Goal: Transaction & Acquisition: Purchase product/service

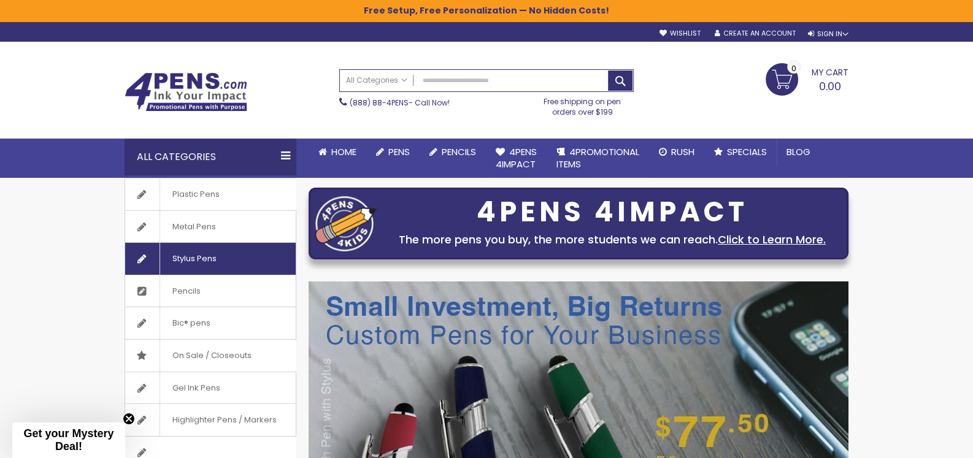
click at [187, 256] on span "Stylus Pens" at bounding box center [193, 259] width 69 height 32
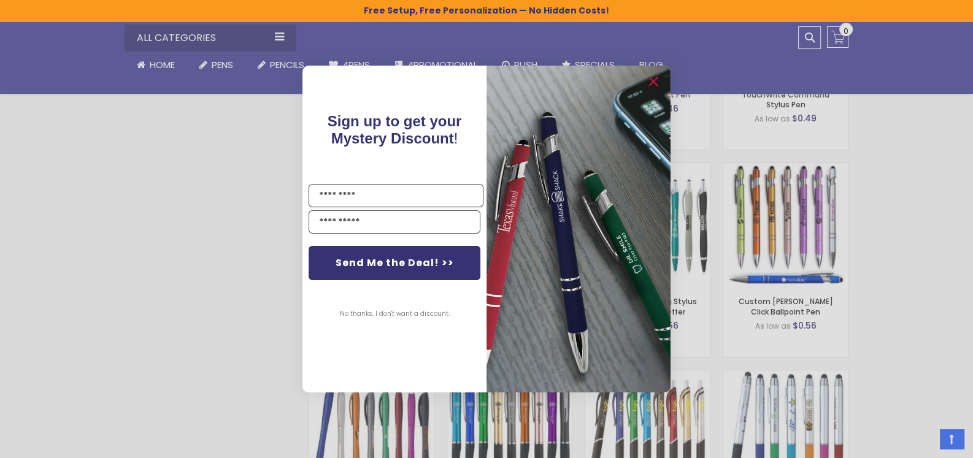
scroll to position [920, 0]
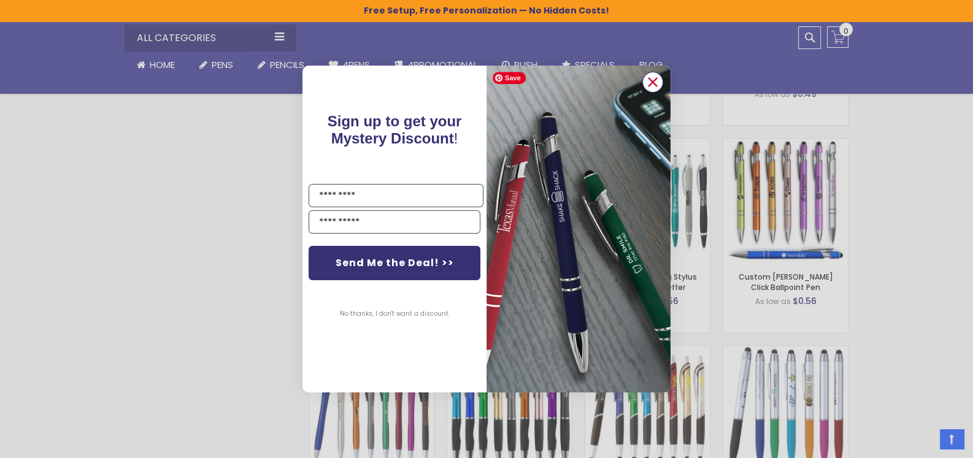
click at [653, 78] on circle "Close dialog" at bounding box center [652, 82] width 18 height 18
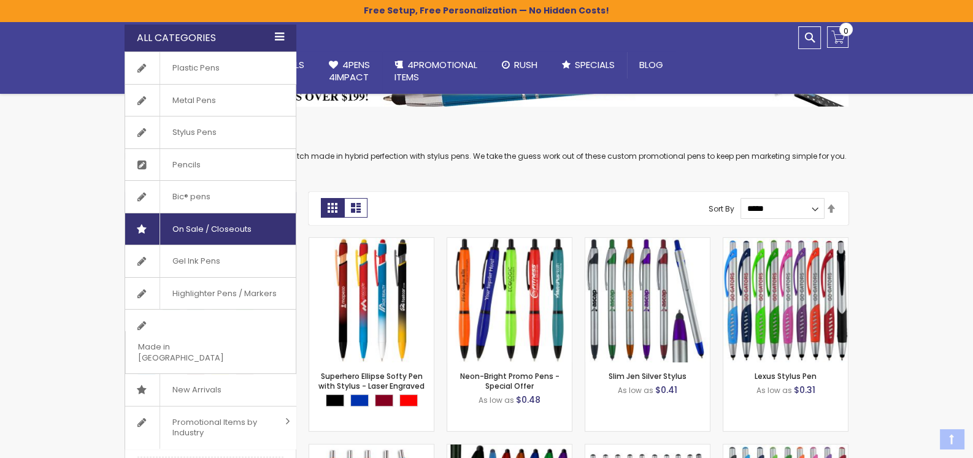
scroll to position [204, 0]
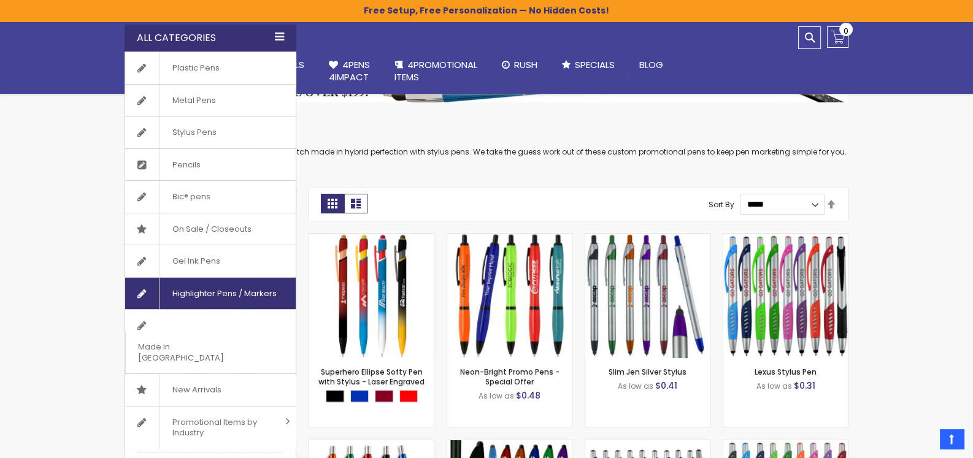
click at [186, 291] on span "Highlighter Pens / Markers" at bounding box center [223, 294] width 129 height 32
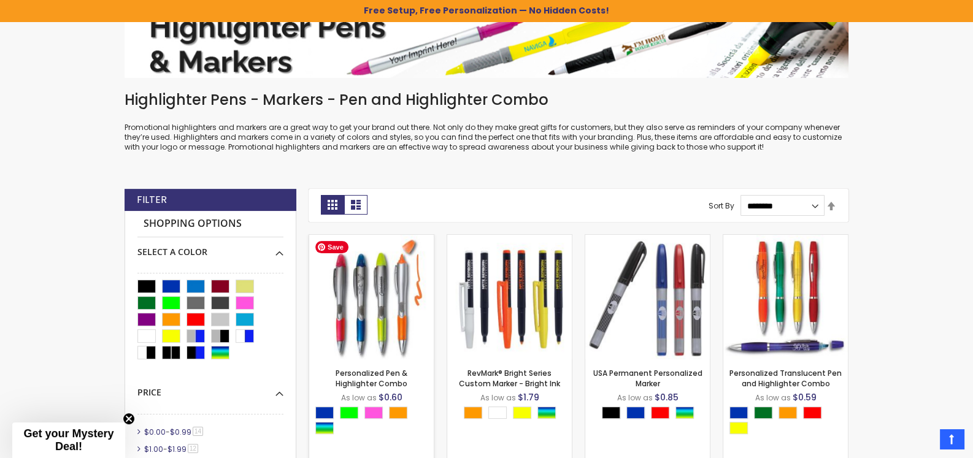
scroll to position [205, 0]
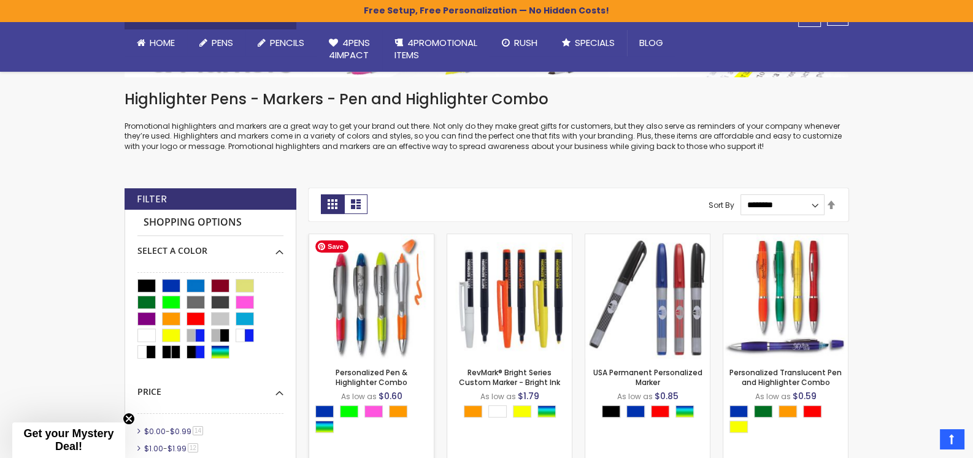
click at [372, 319] on img at bounding box center [371, 296] width 124 height 124
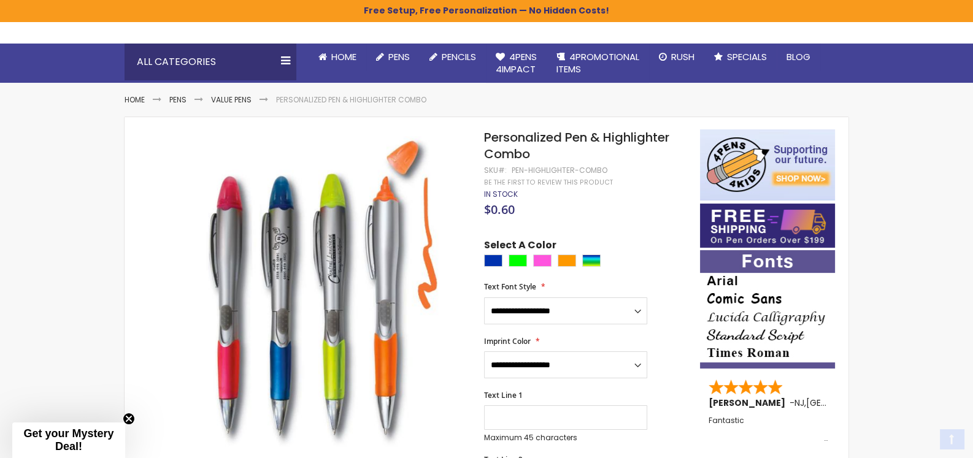
scroll to position [102, 0]
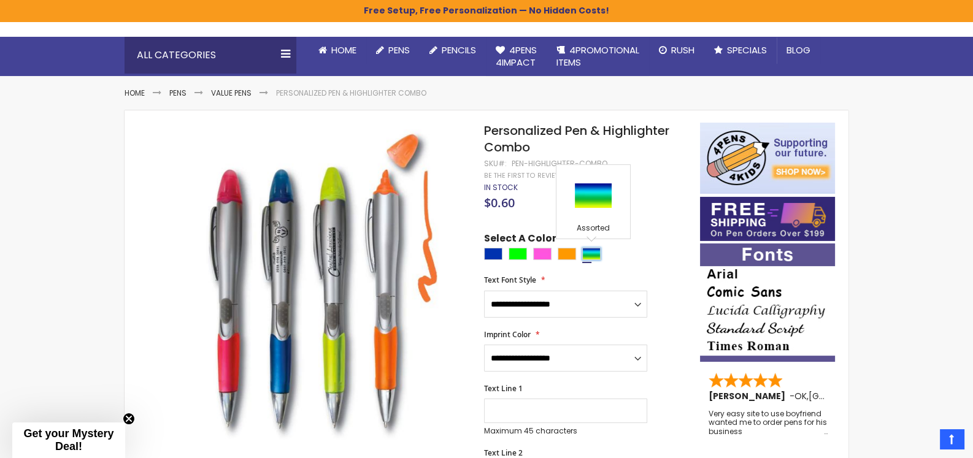
click at [593, 251] on div "Assorted" at bounding box center [591, 254] width 18 height 12
type input "****"
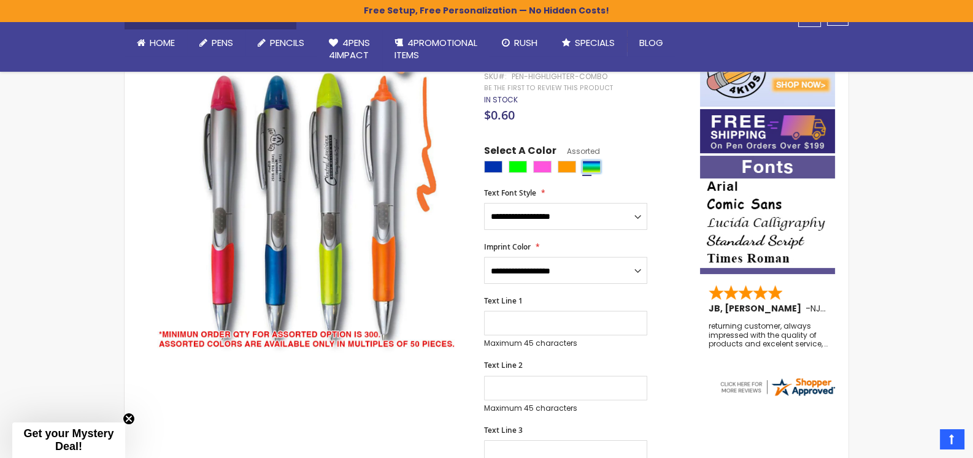
scroll to position [204, 0]
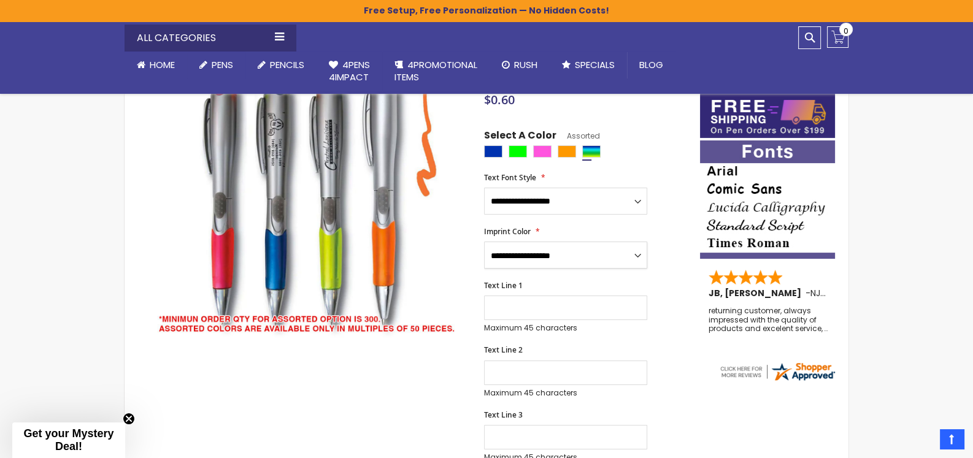
click at [550, 251] on select "**********" at bounding box center [565, 255] width 163 height 27
click at [551, 254] on select "**********" at bounding box center [565, 255] width 163 height 27
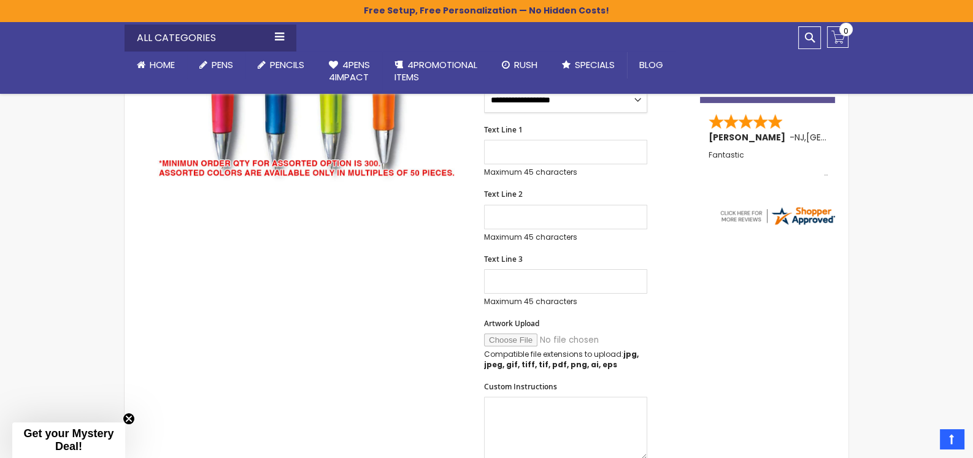
scroll to position [0, 0]
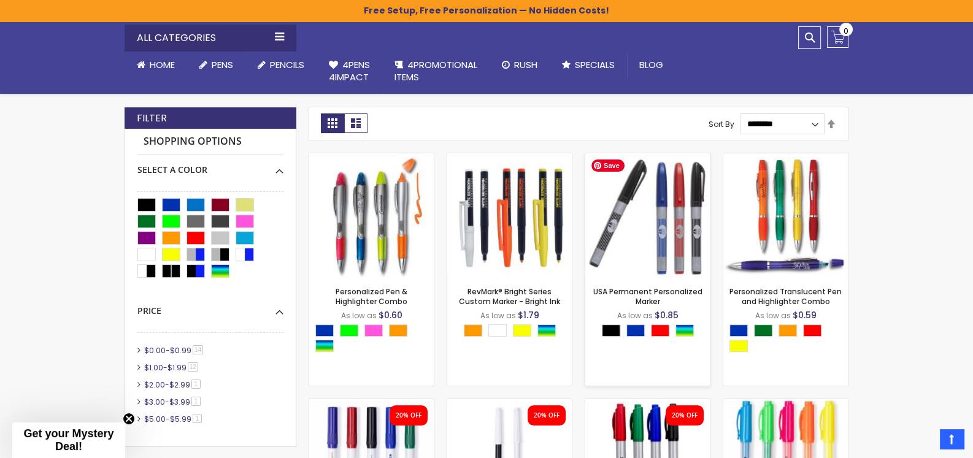
scroll to position [307, 0]
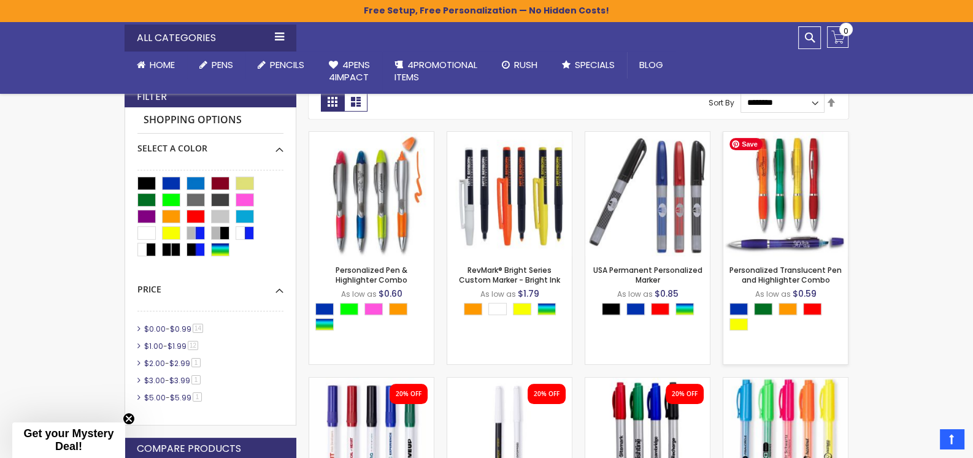
click at [770, 182] on img at bounding box center [785, 194] width 124 height 124
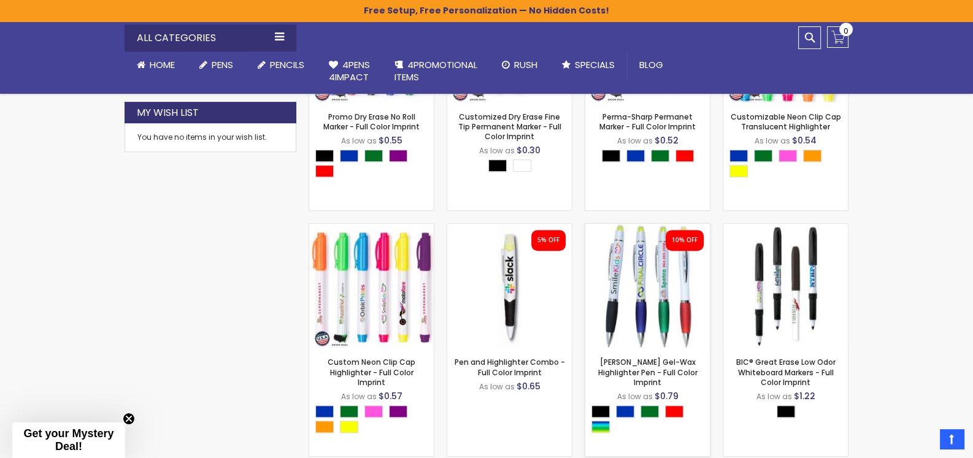
scroll to position [716, 0]
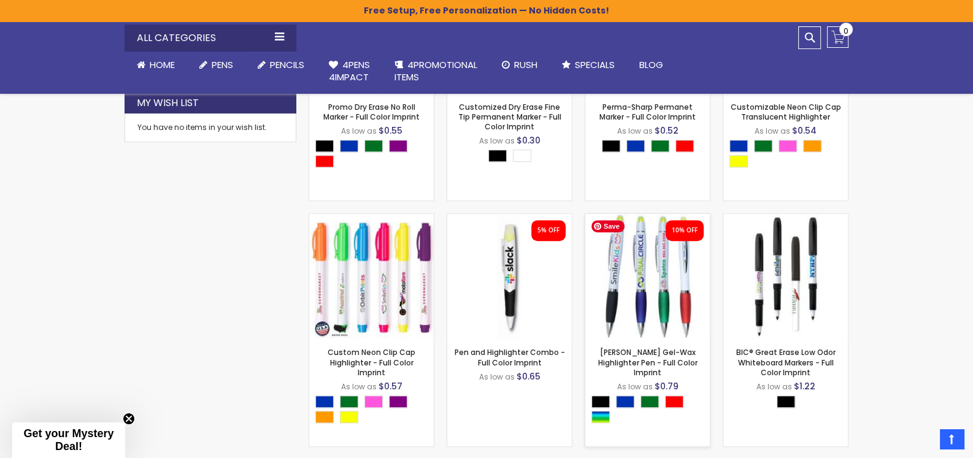
click at [638, 305] on img at bounding box center [647, 276] width 124 height 124
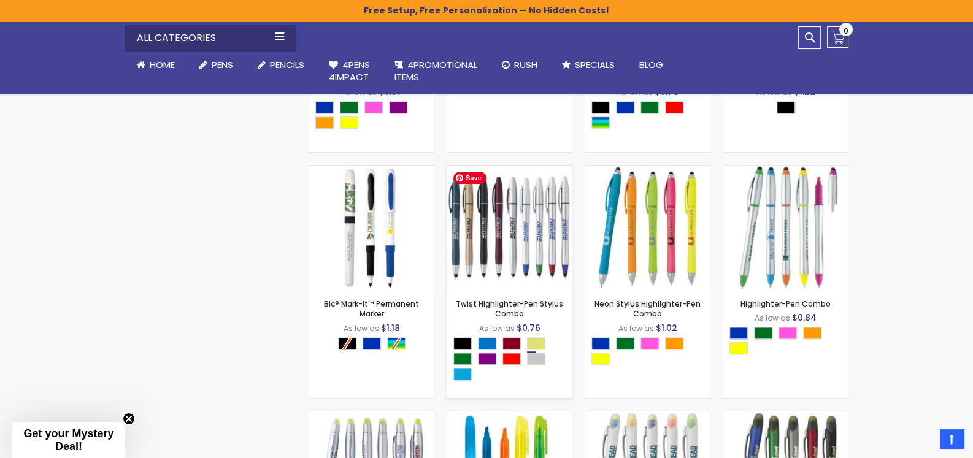
scroll to position [1023, 0]
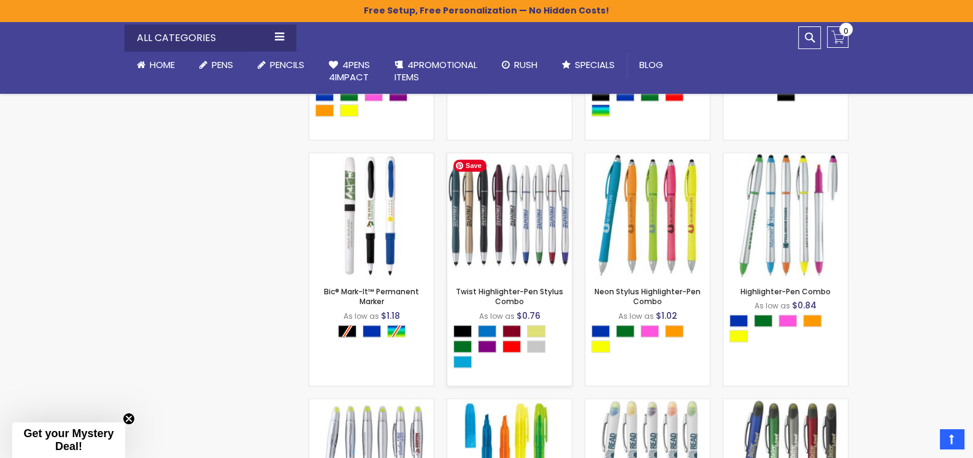
click at [500, 229] on img at bounding box center [509, 215] width 124 height 124
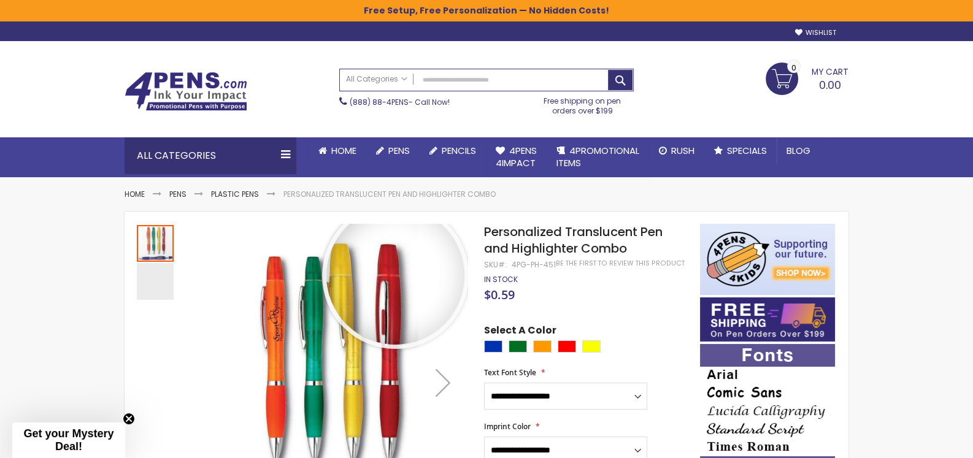
scroll to position [102, 0]
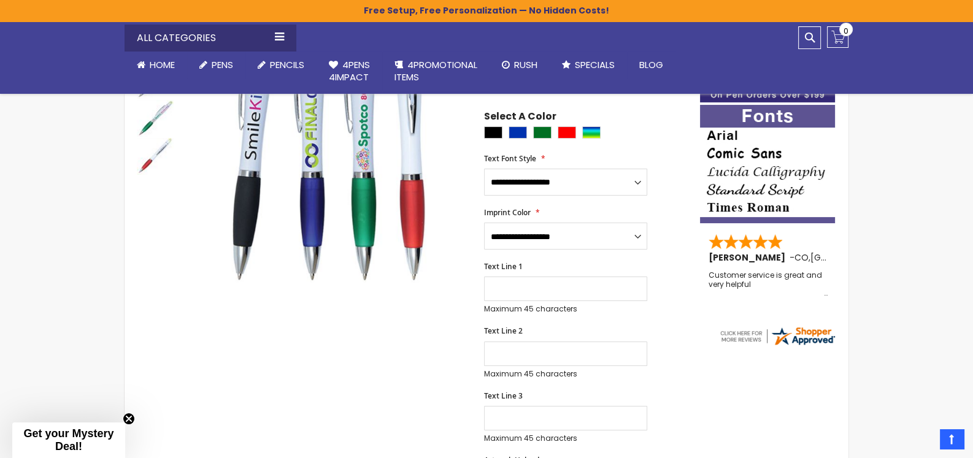
scroll to position [124, 0]
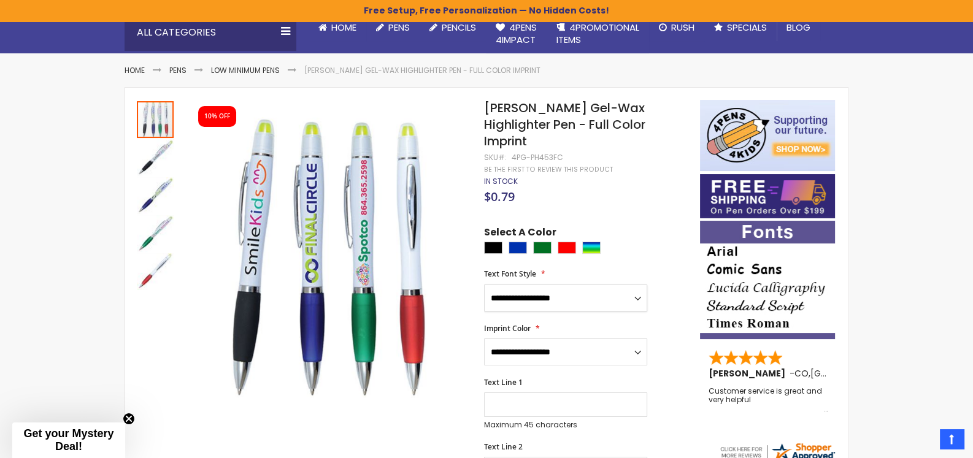
click at [511, 285] on select "**********" at bounding box center [565, 298] width 163 height 27
click at [427, 407] on div "Next" at bounding box center [442, 259] width 49 height 318
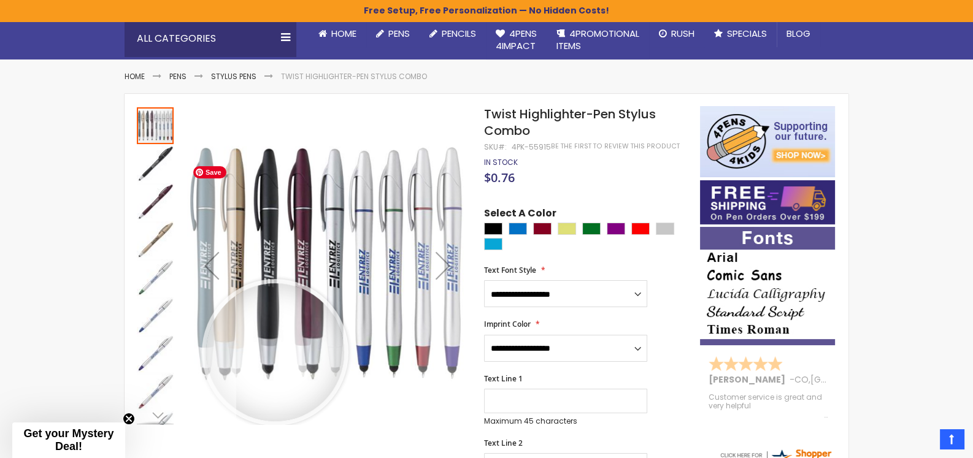
scroll to position [102, 0]
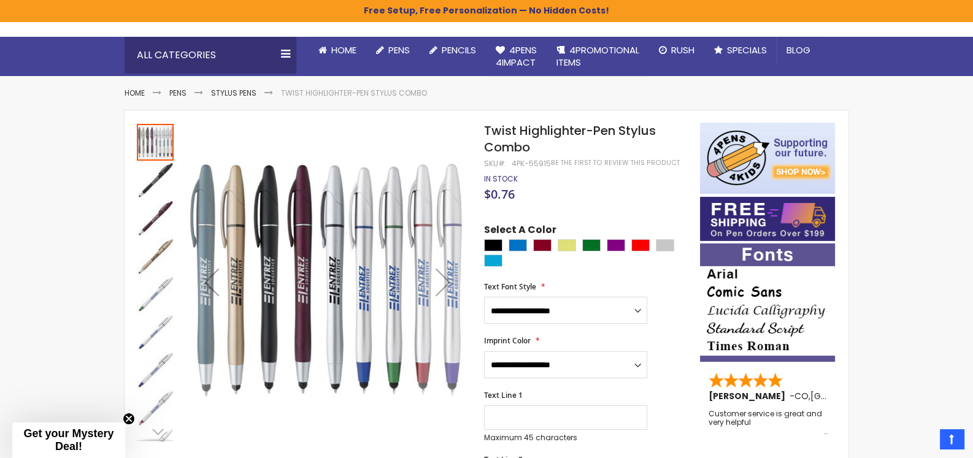
click at [159, 430] on div "Next" at bounding box center [155, 431] width 18 height 18
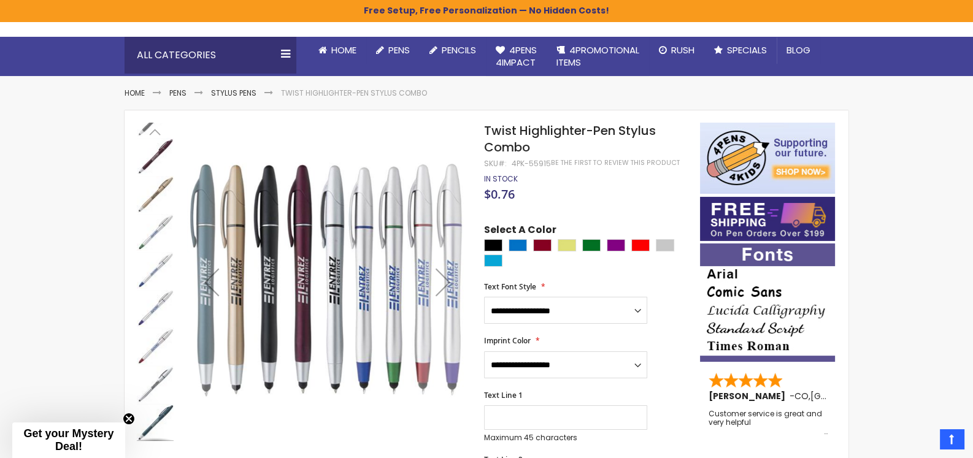
click at [159, 431] on img "Twist Highlighter-Pen Stylus Combo" at bounding box center [155, 422] width 37 height 37
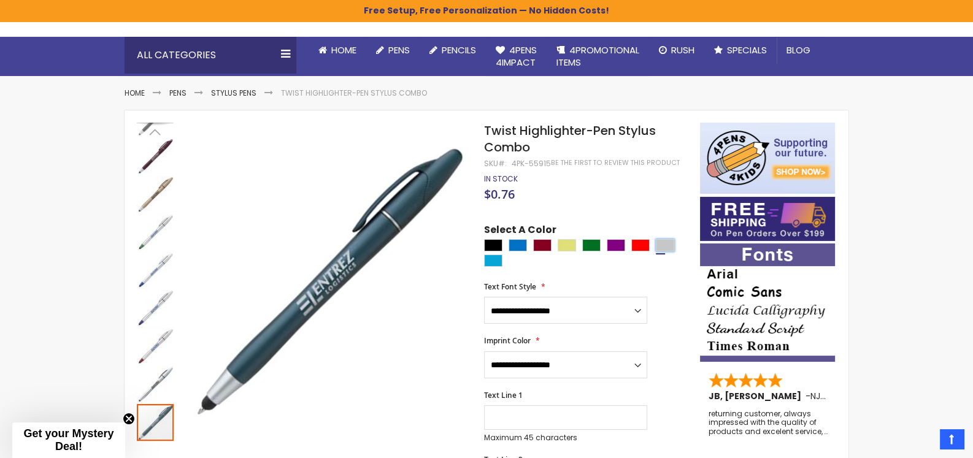
click at [669, 243] on div "Silver" at bounding box center [665, 245] width 18 height 12
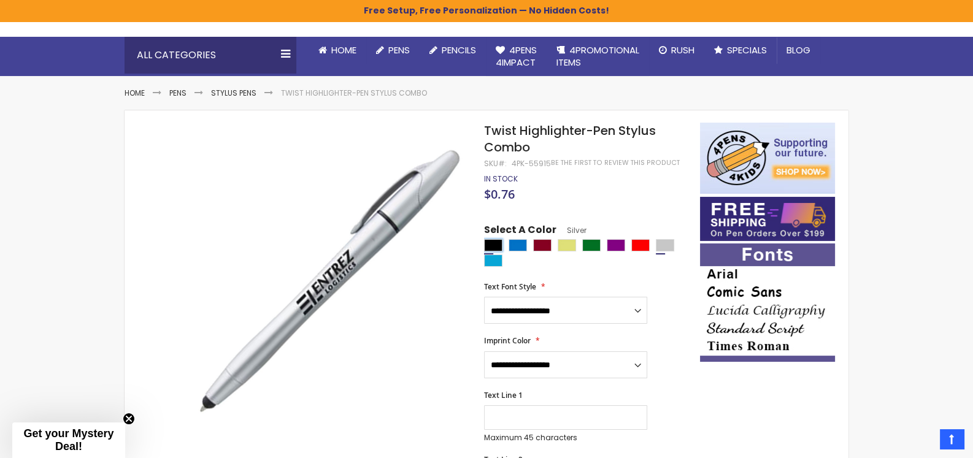
click at [491, 246] on div "Black" at bounding box center [493, 245] width 18 height 12
type input "****"
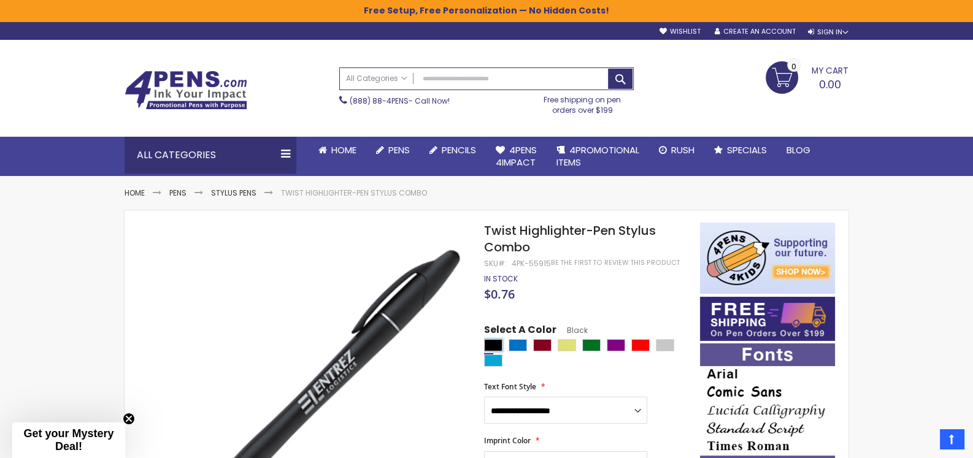
scroll to position [0, 0]
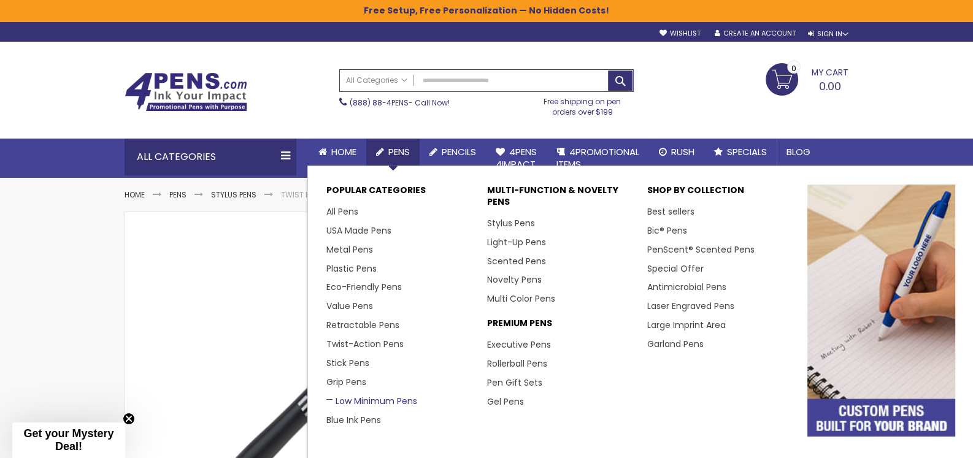
click at [368, 405] on link "Low Minimum Pens" at bounding box center [371, 401] width 91 height 12
click at [368, 398] on link "Low Minimum Pens" at bounding box center [371, 401] width 91 height 12
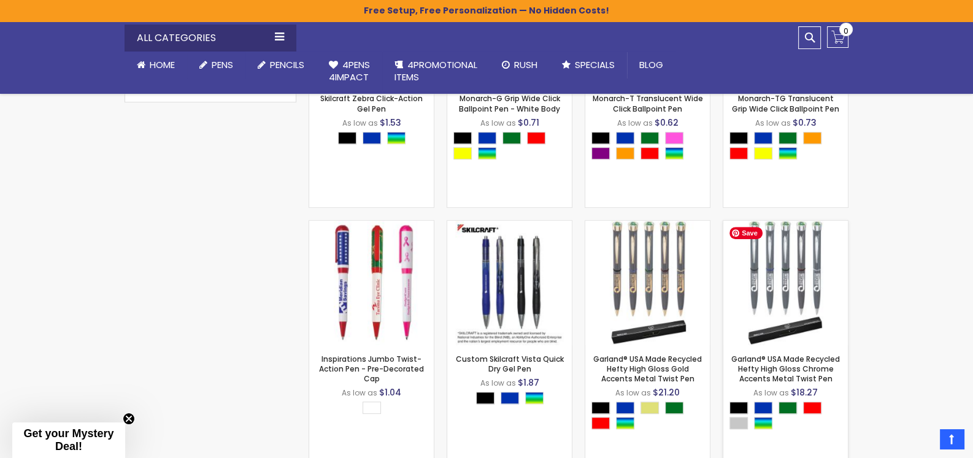
scroll to position [716, 0]
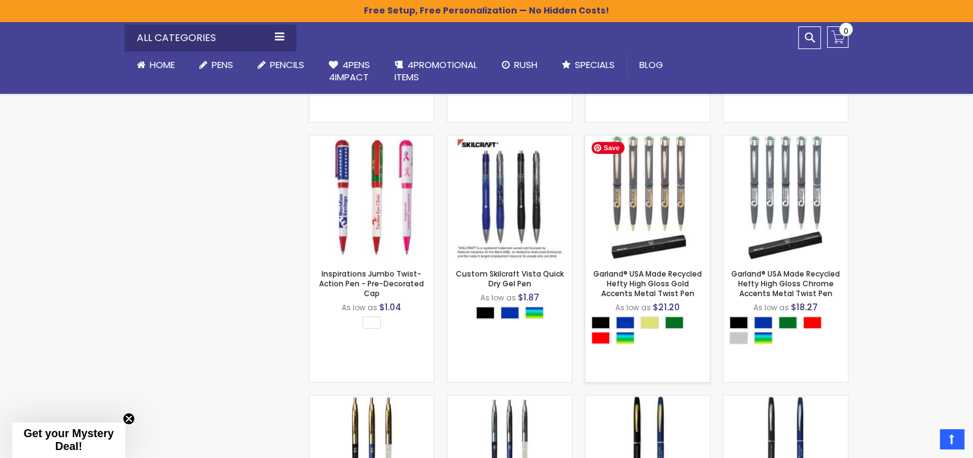
click at [667, 179] on img at bounding box center [647, 198] width 124 height 124
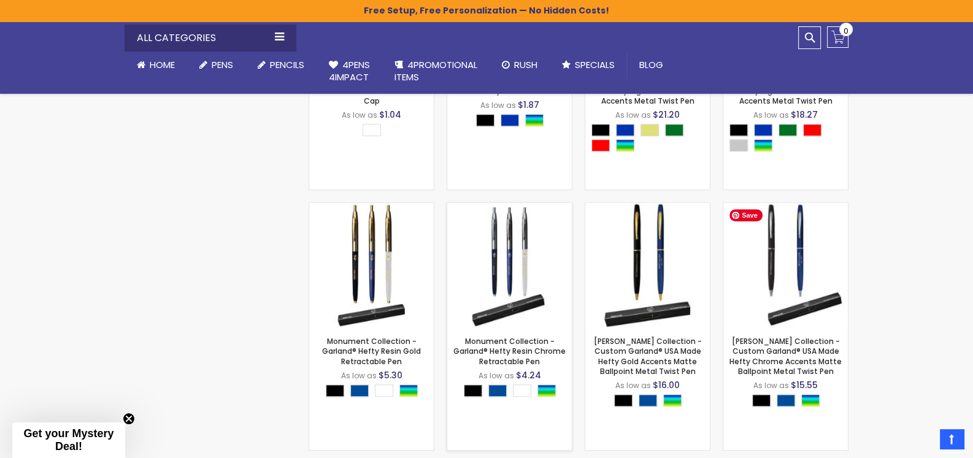
scroll to position [920, 0]
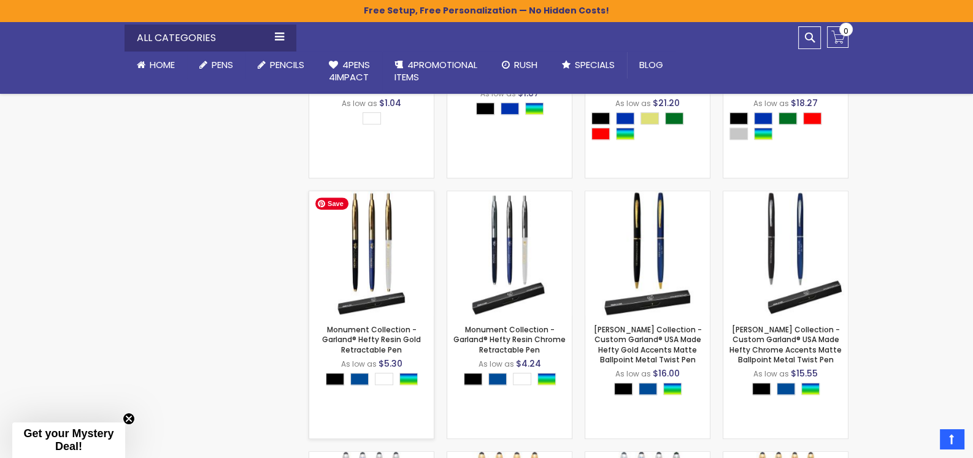
click at [386, 245] on img at bounding box center [371, 253] width 124 height 124
click at [644, 281] on img at bounding box center [647, 253] width 124 height 124
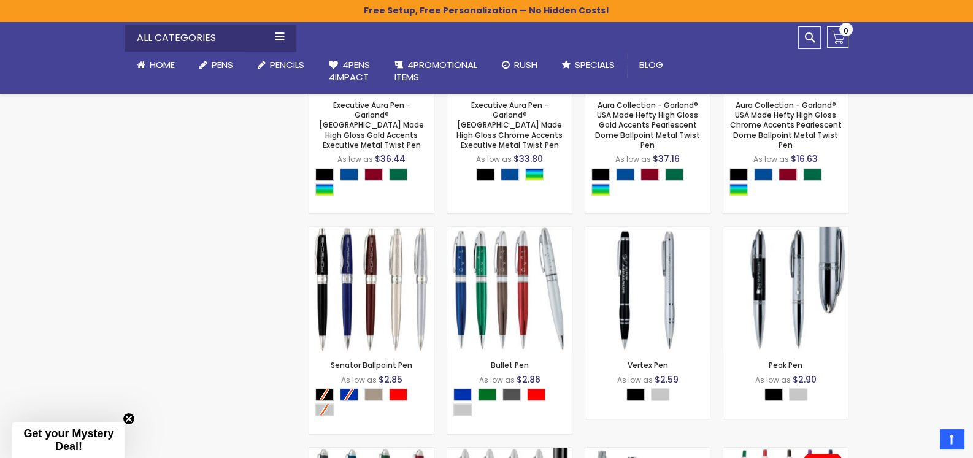
scroll to position [1635, 0]
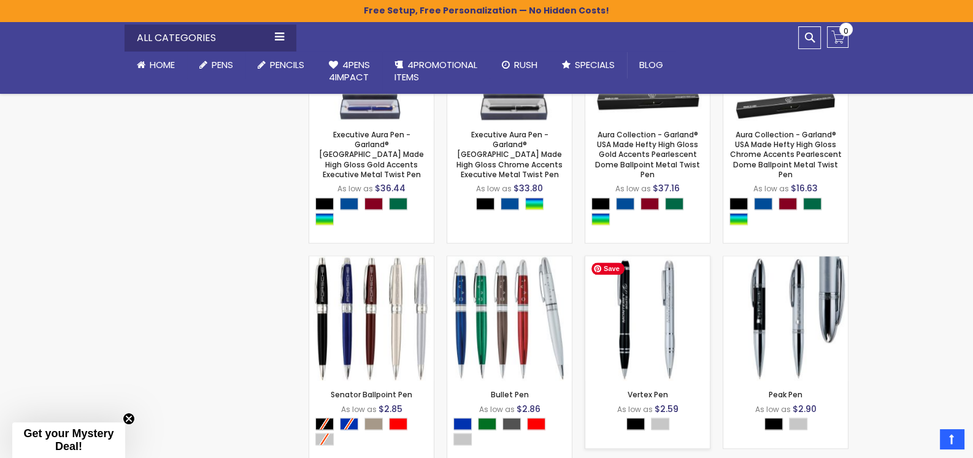
click at [630, 318] on img at bounding box center [647, 318] width 124 height 124
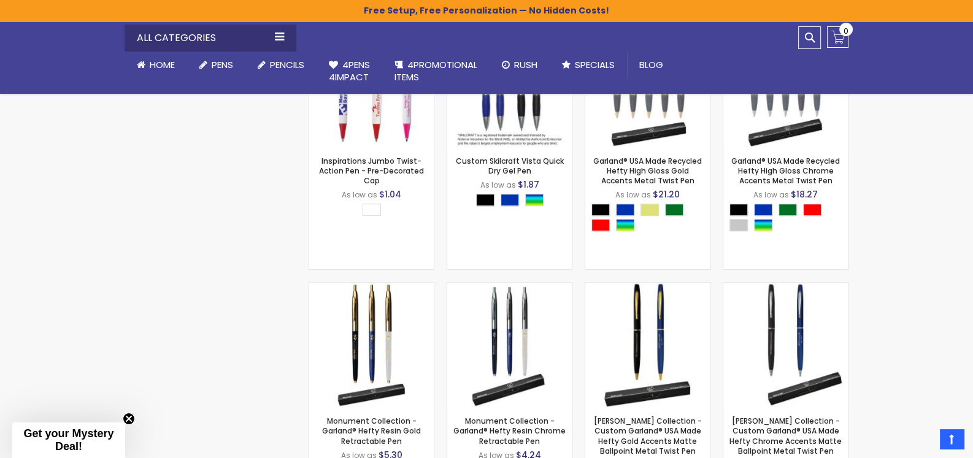
scroll to position [716, 0]
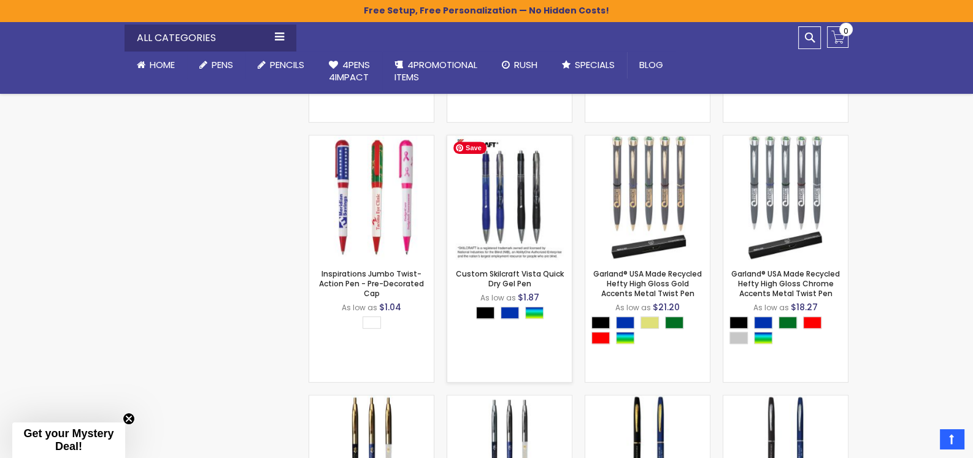
click at [514, 241] on div "- ** + Add to Cart" at bounding box center [509, 239] width 124 height 21
click at [503, 283] on link "Custom Skilcraft Vista Quick Dry Gel Pen" at bounding box center [510, 279] width 108 height 20
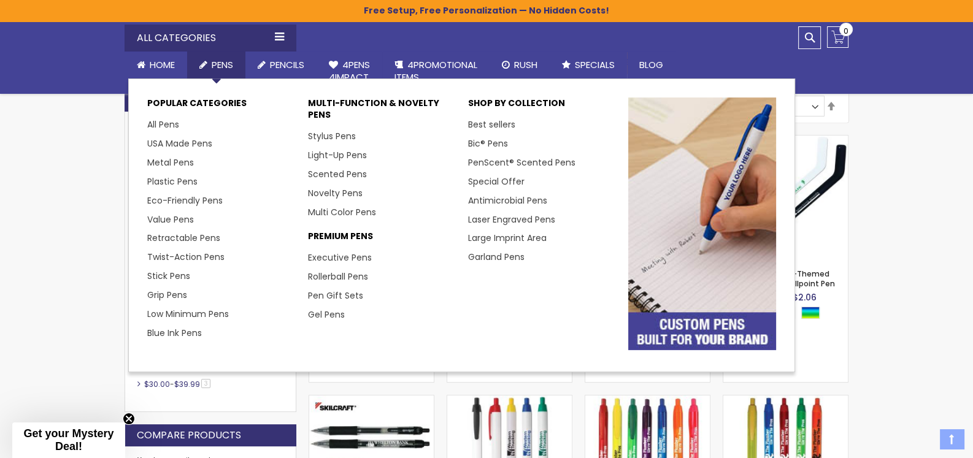
scroll to position [205, 0]
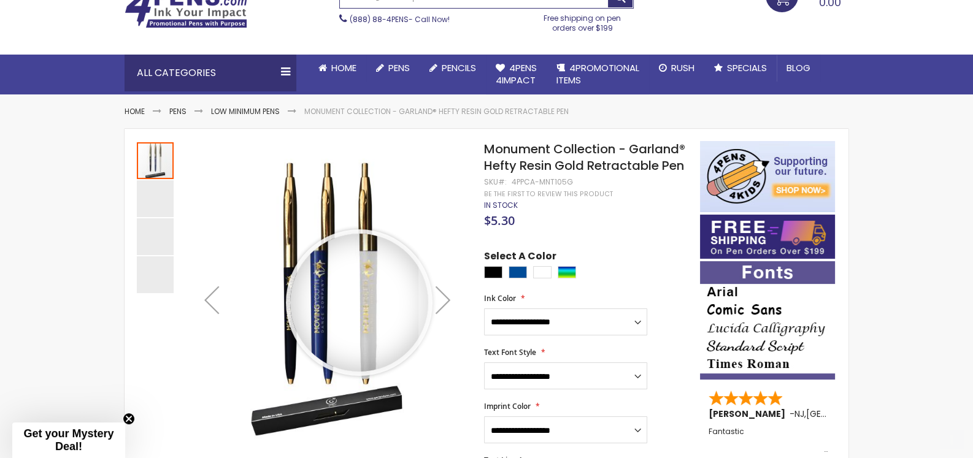
scroll to position [102, 0]
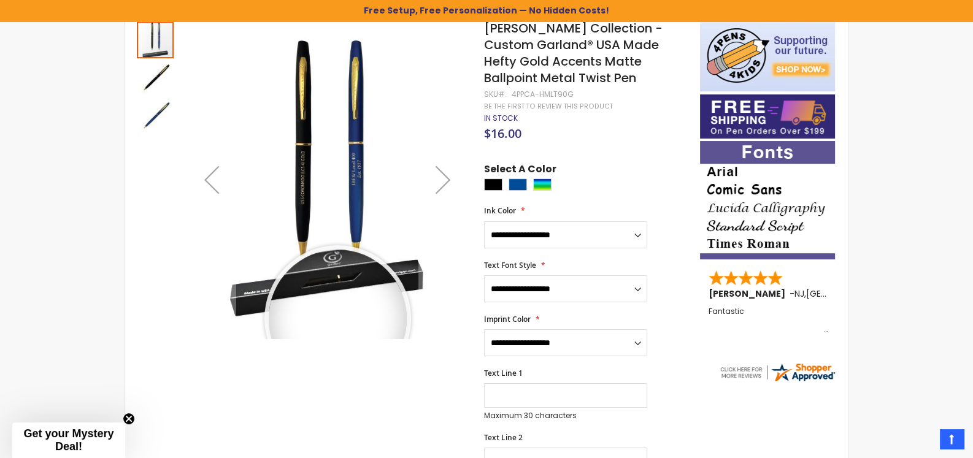
scroll to position [226, 0]
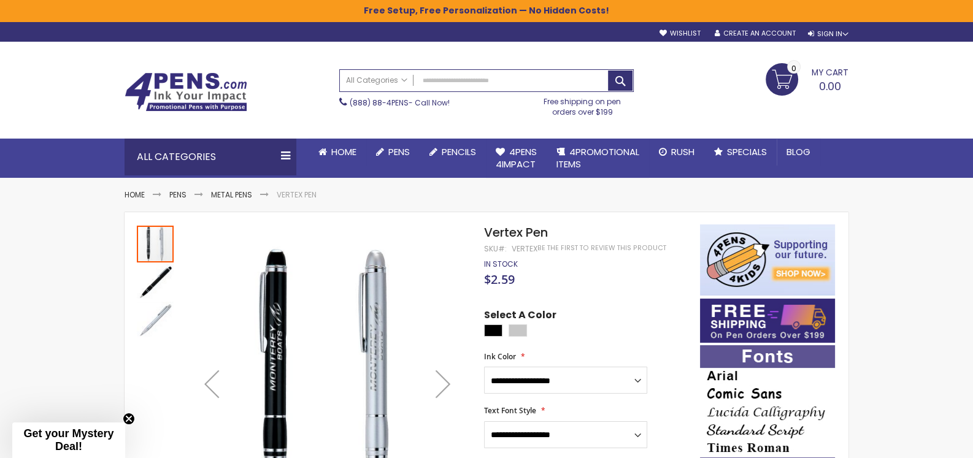
click at [154, 282] on img "Vertex Pen" at bounding box center [155, 282] width 37 height 37
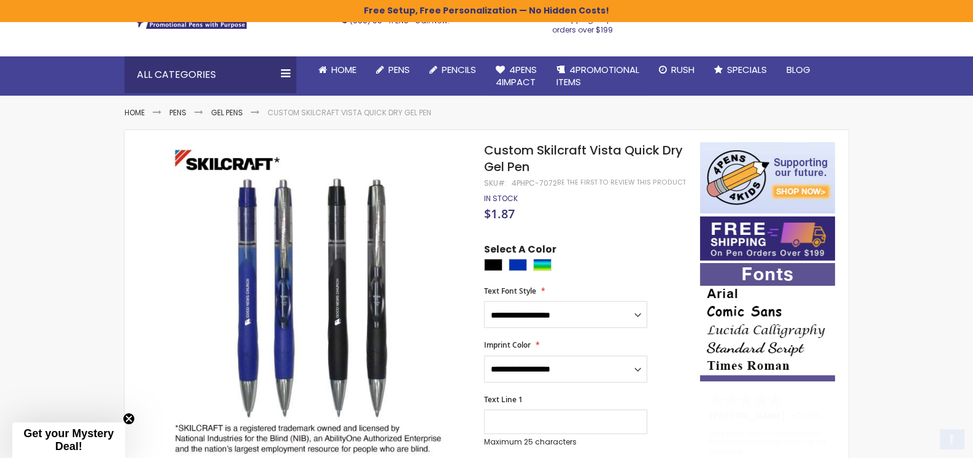
scroll to position [102, 0]
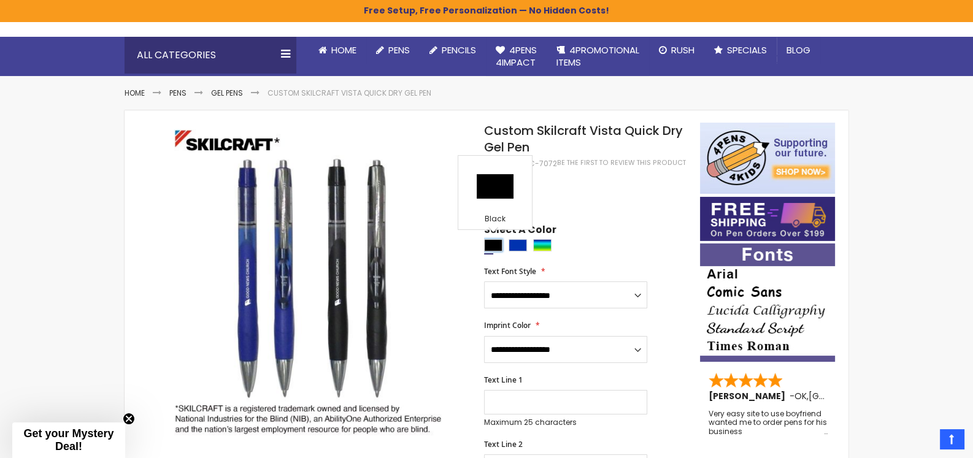
click at [484, 247] on div "Black" at bounding box center [493, 245] width 18 height 12
type input "****"
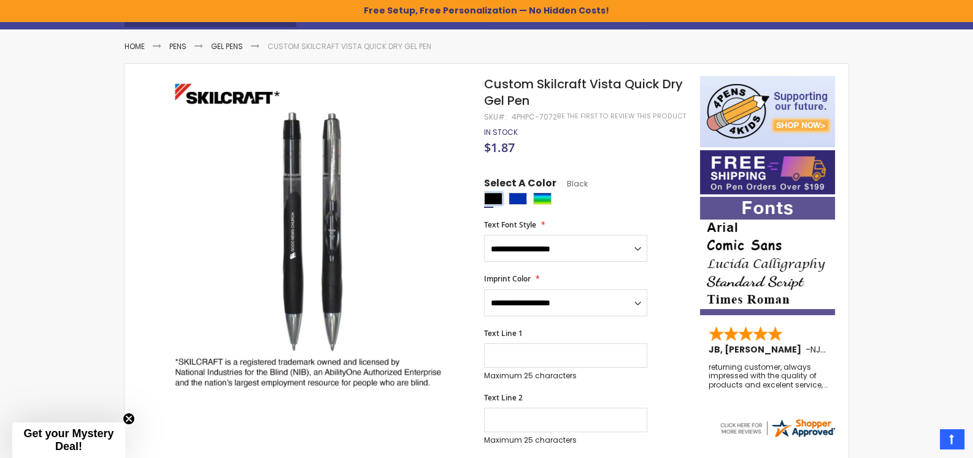
scroll to position [204, 0]
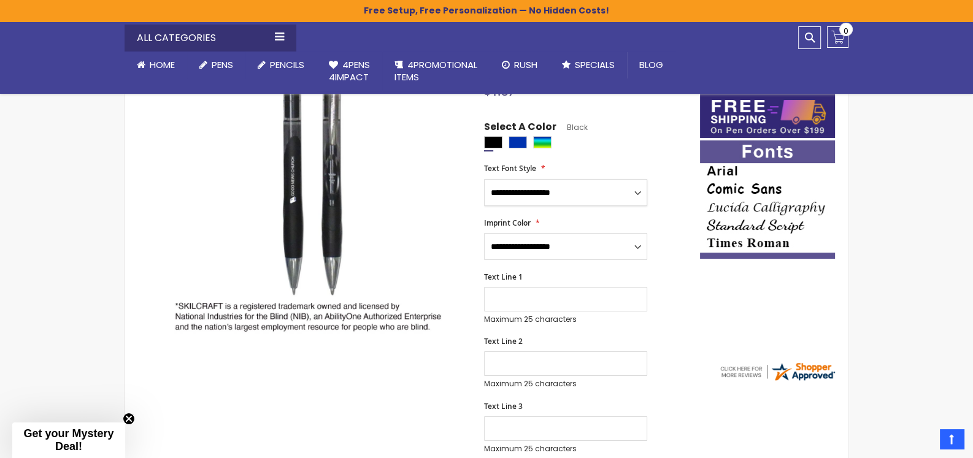
click at [621, 189] on select "**********" at bounding box center [565, 192] width 163 height 27
select select "*****"
click at [484, 179] on select "**********" at bounding box center [565, 192] width 163 height 27
click at [603, 250] on select "**********" at bounding box center [565, 246] width 163 height 27
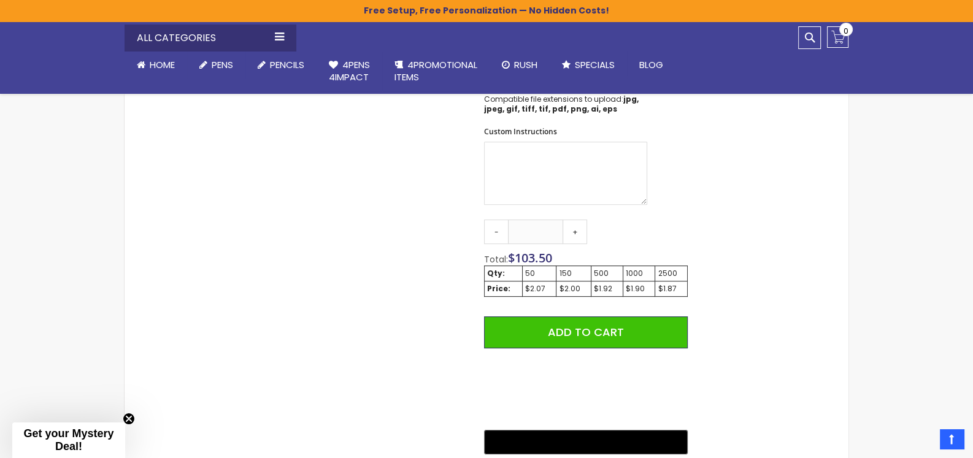
scroll to position [0, 0]
